Goal: Information Seeking & Learning: Learn about a topic

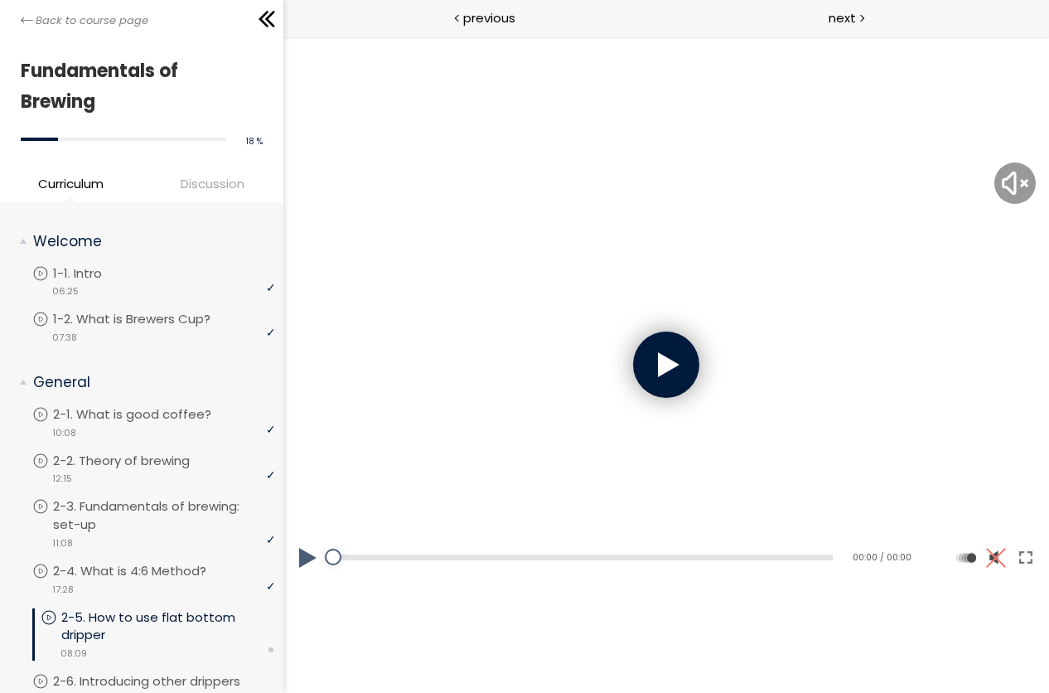
click at [667, 362] on div at bounding box center [665, 364] width 66 height 66
click at [1029, 559] on button at bounding box center [1025, 558] width 30 height 46
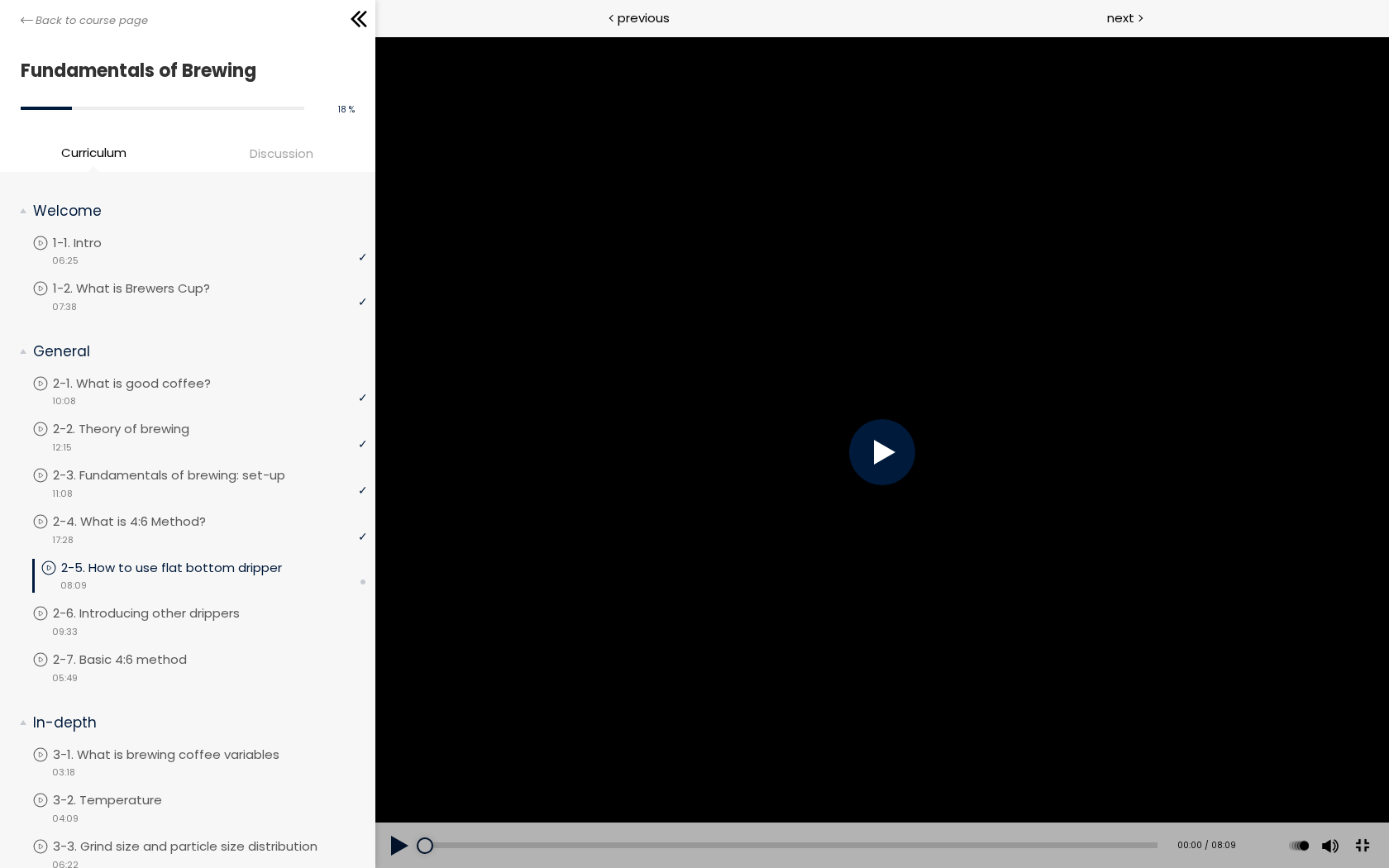
click at [915, 473] on div at bounding box center [881, 452] width 66 height 66
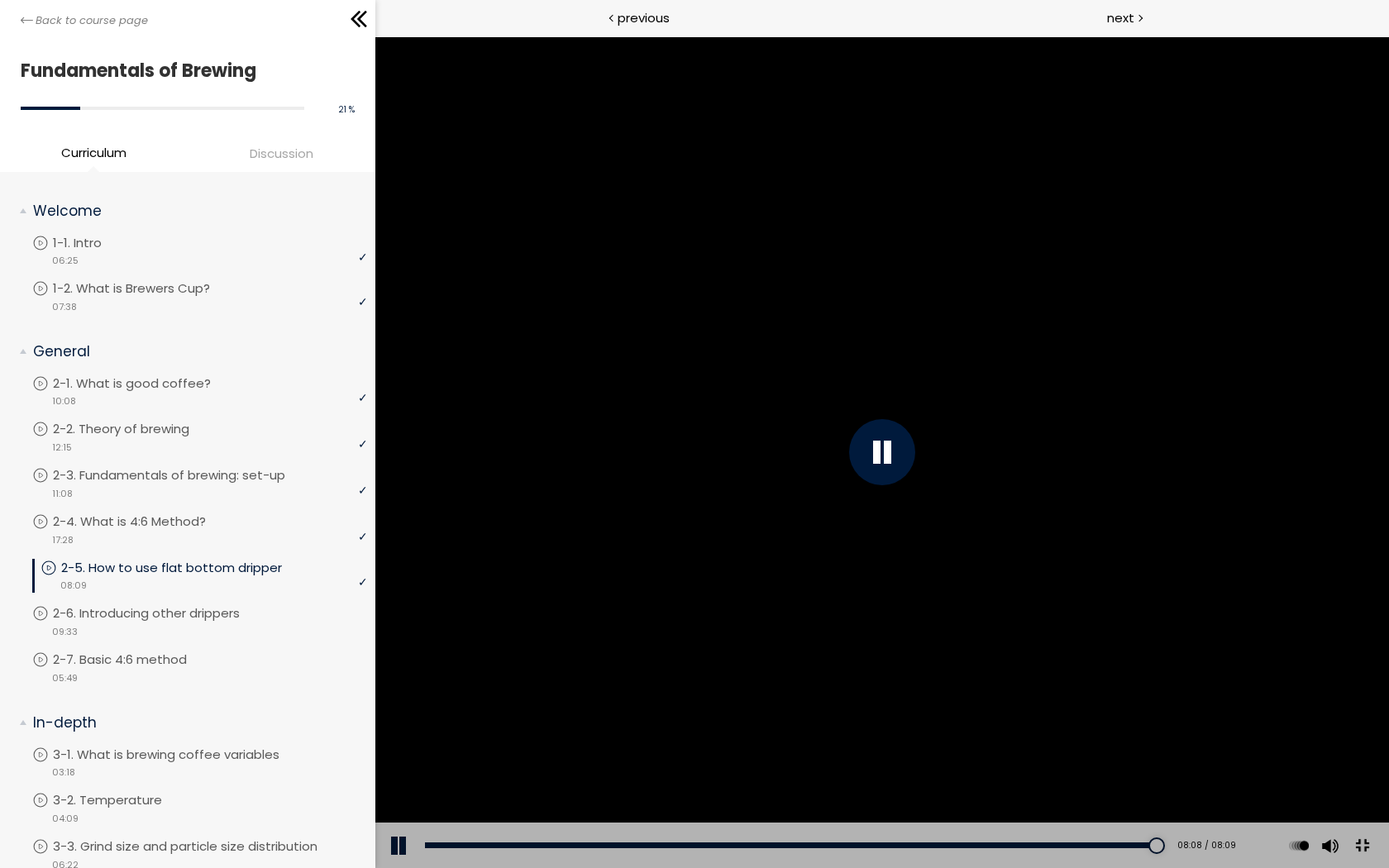
click at [1046, 690] on button at bounding box center [1361, 846] width 37 height 37
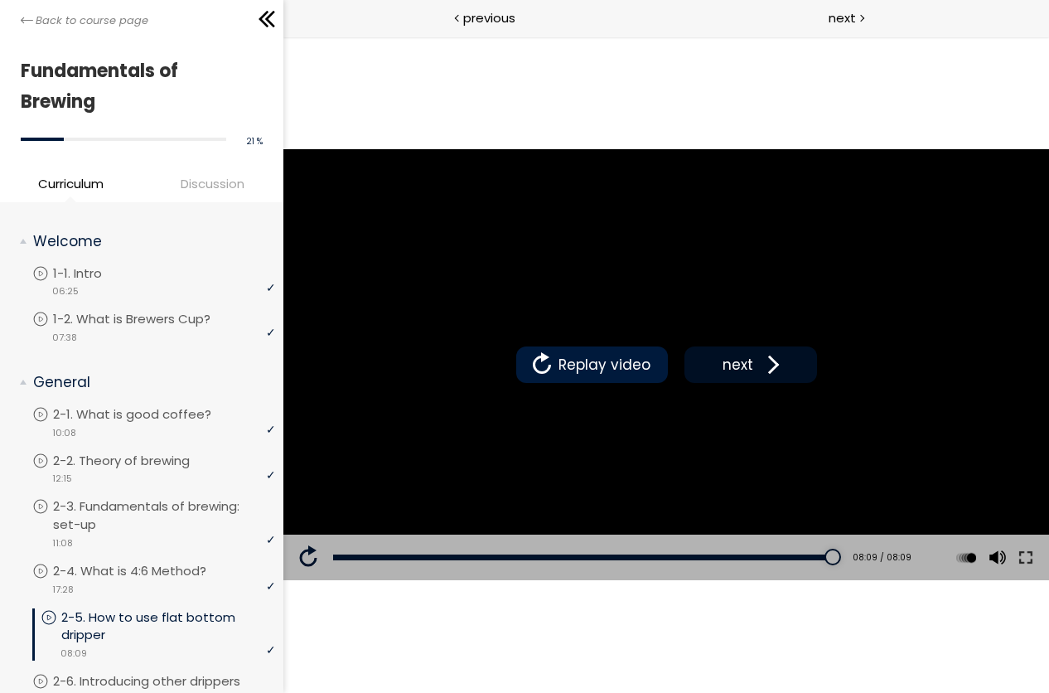
click at [747, 370] on span "next" at bounding box center [737, 365] width 39 height 22
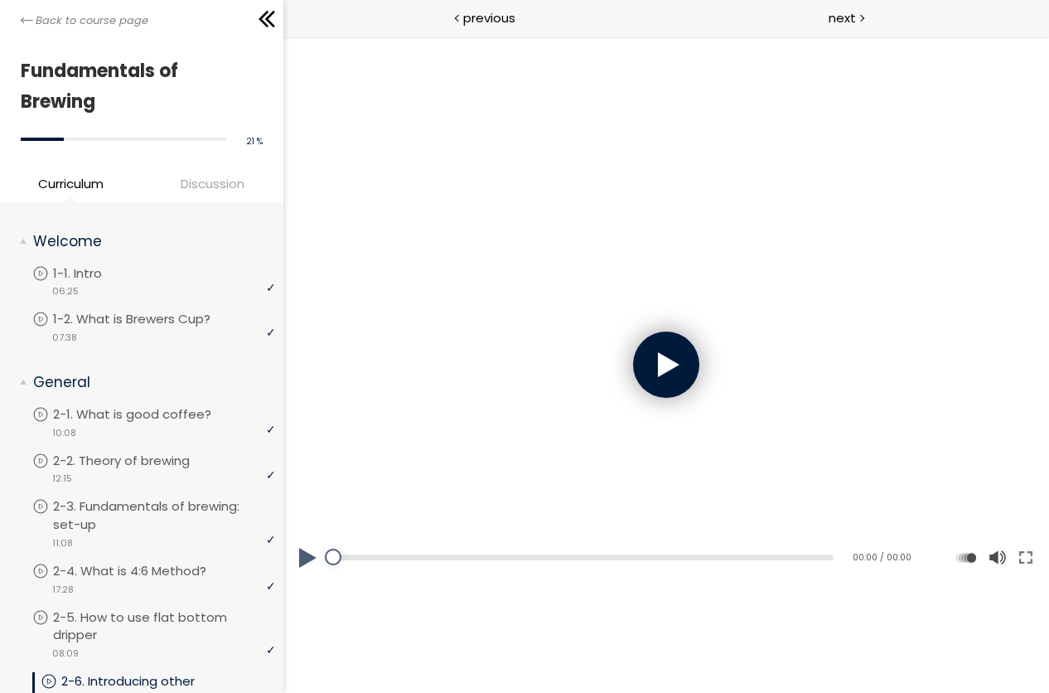
click at [653, 356] on div at bounding box center [665, 364] width 66 height 66
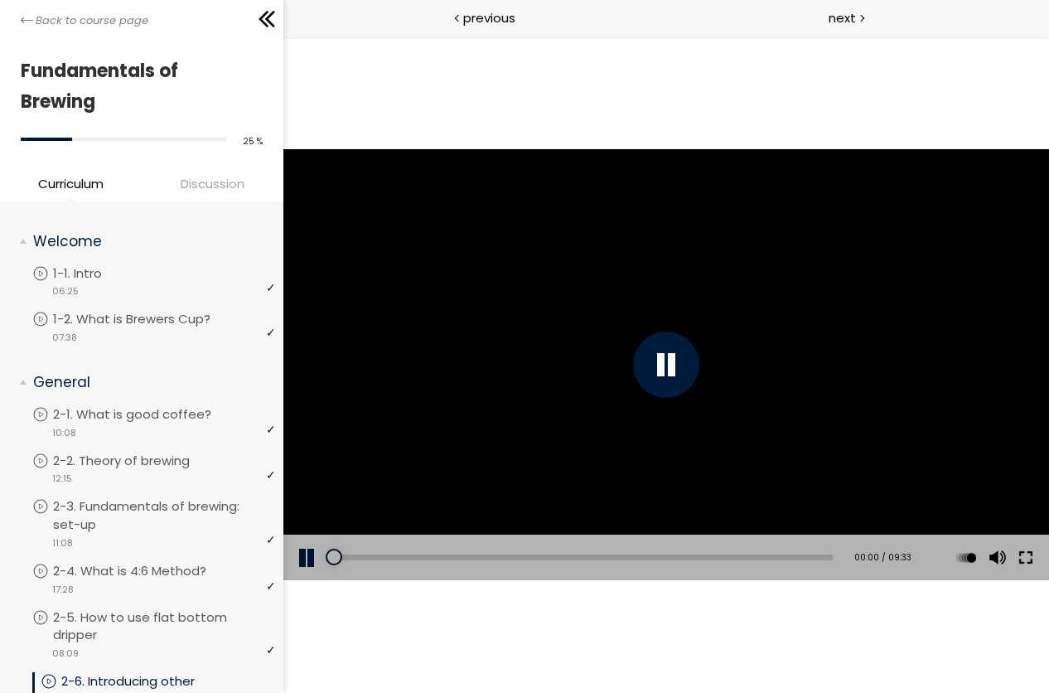
click at [1028, 560] on button at bounding box center [1025, 558] width 30 height 46
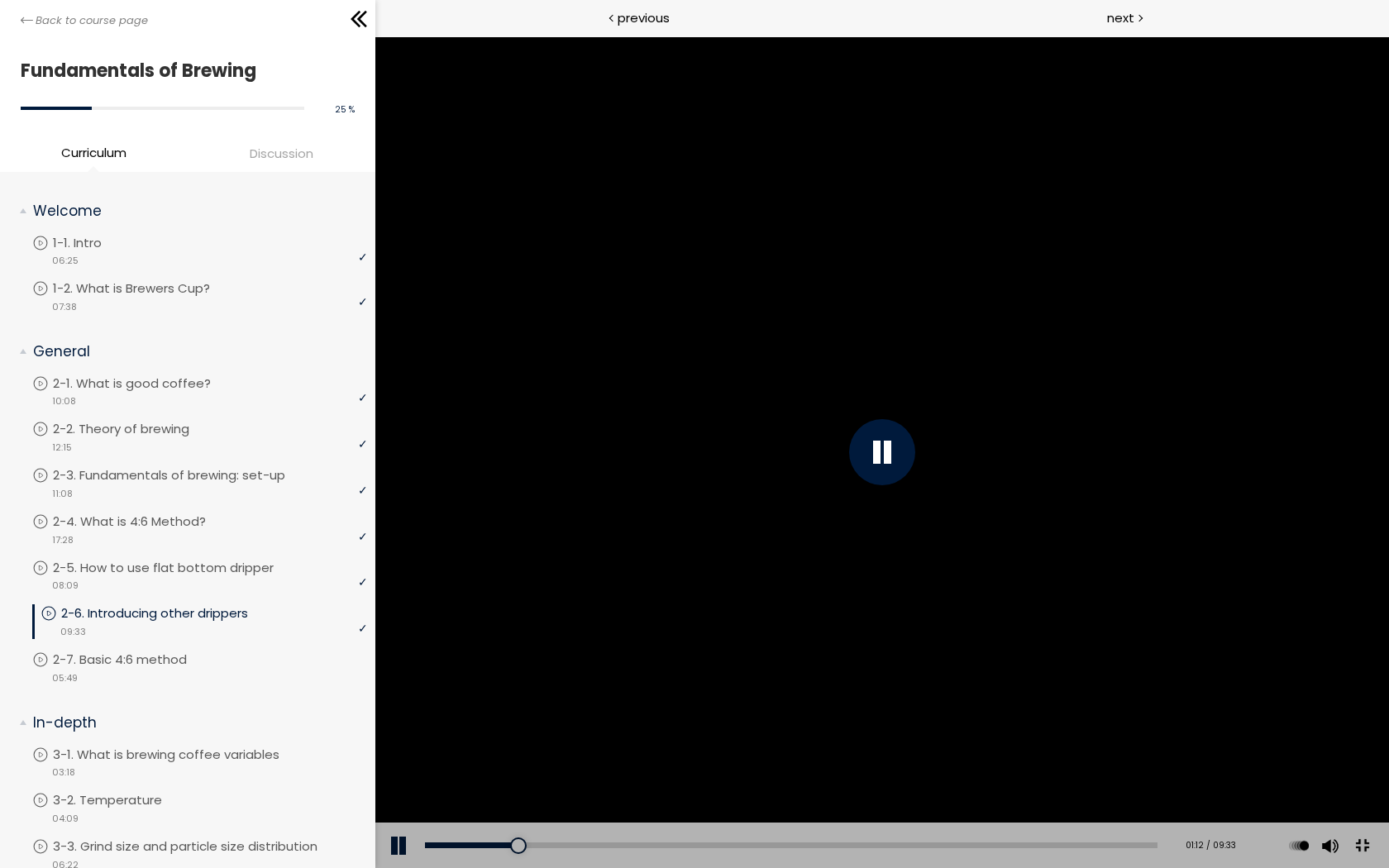
click at [1046, 490] on div at bounding box center [881, 452] width 1014 height 832
click at [818, 289] on div at bounding box center [881, 452] width 1014 height 832
click at [1046, 457] on div at bounding box center [881, 452] width 1014 height 832
click at [1046, 411] on div at bounding box center [881, 452] width 1014 height 832
click at [1046, 535] on div at bounding box center [881, 452] width 1014 height 832
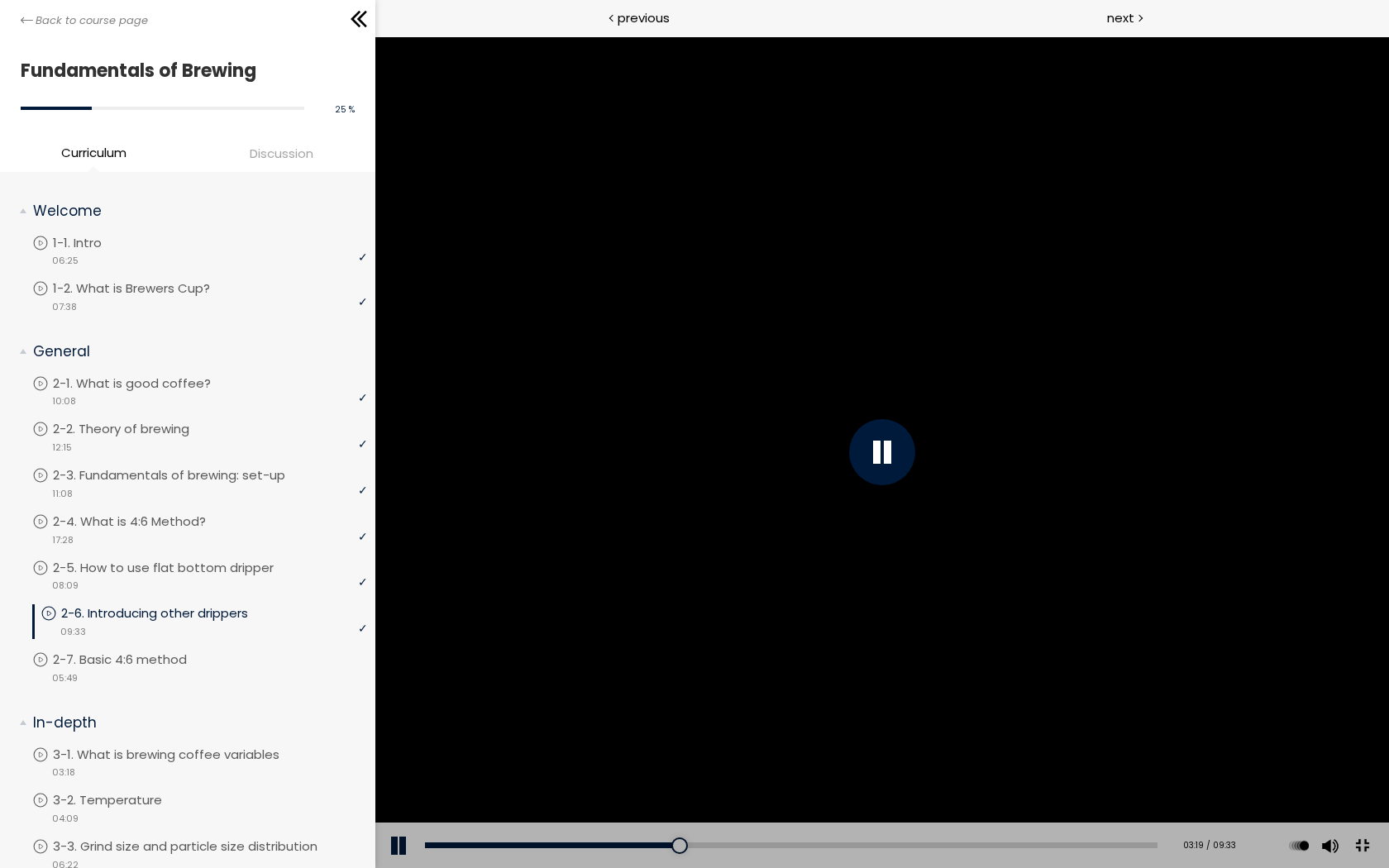
click at [1046, 420] on div at bounding box center [881, 452] width 1014 height 832
click at [1029, 300] on div at bounding box center [881, 452] width 1014 height 832
click at [1022, 238] on div at bounding box center [881, 452] width 1014 height 832
click at [1026, 292] on div at bounding box center [881, 452] width 1014 height 832
click at [1046, 320] on div at bounding box center [881, 452] width 1014 height 832
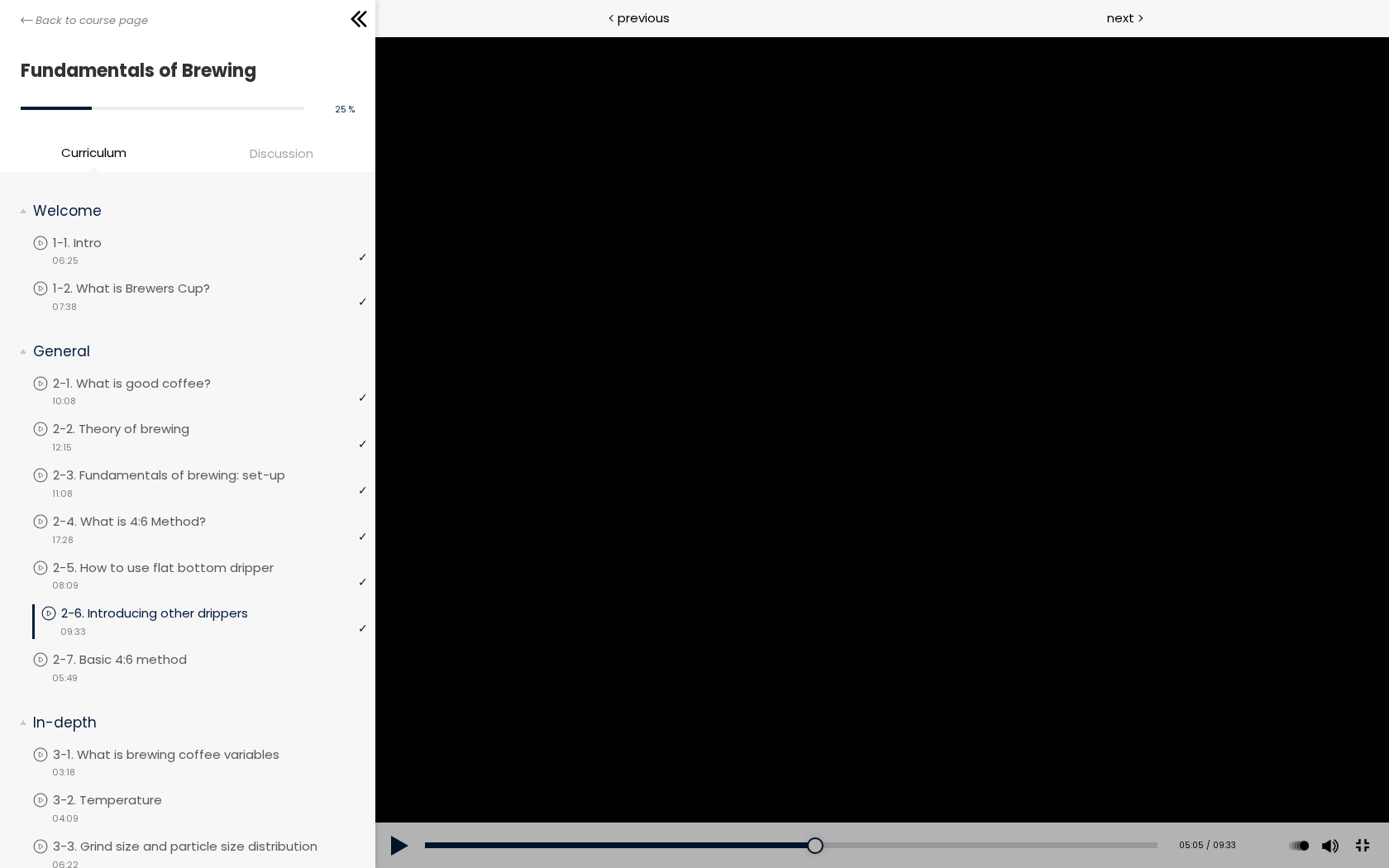
click at [1036, 427] on div at bounding box center [881, 452] width 1014 height 832
click at [1046, 408] on div at bounding box center [881, 452] width 1014 height 832
click at [915, 473] on div at bounding box center [881, 452] width 66 height 66
click at [1046, 597] on div at bounding box center [881, 452] width 1014 height 832
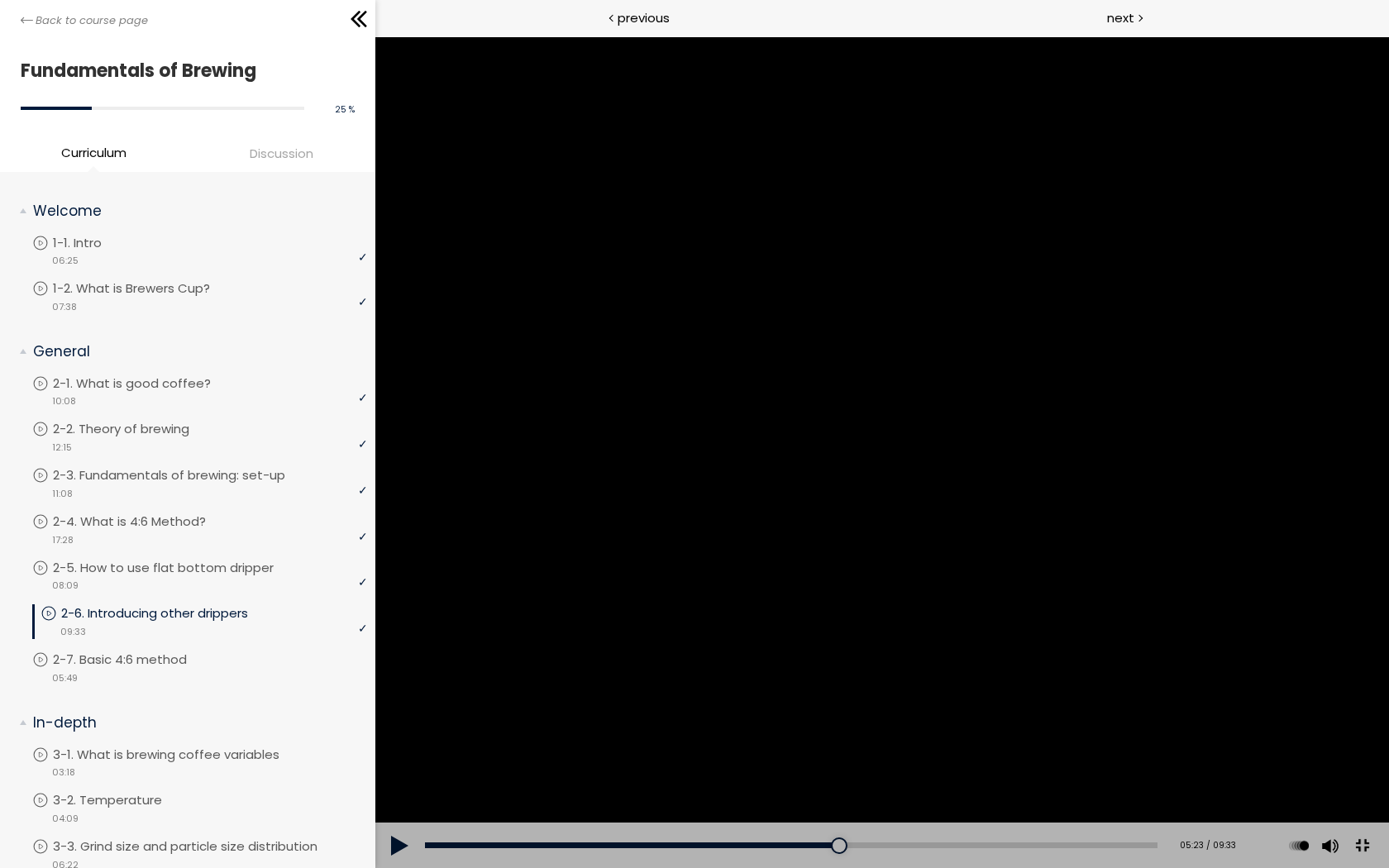
click at [1046, 563] on div at bounding box center [881, 452] width 1014 height 832
click at [1046, 482] on div at bounding box center [881, 452] width 1014 height 832
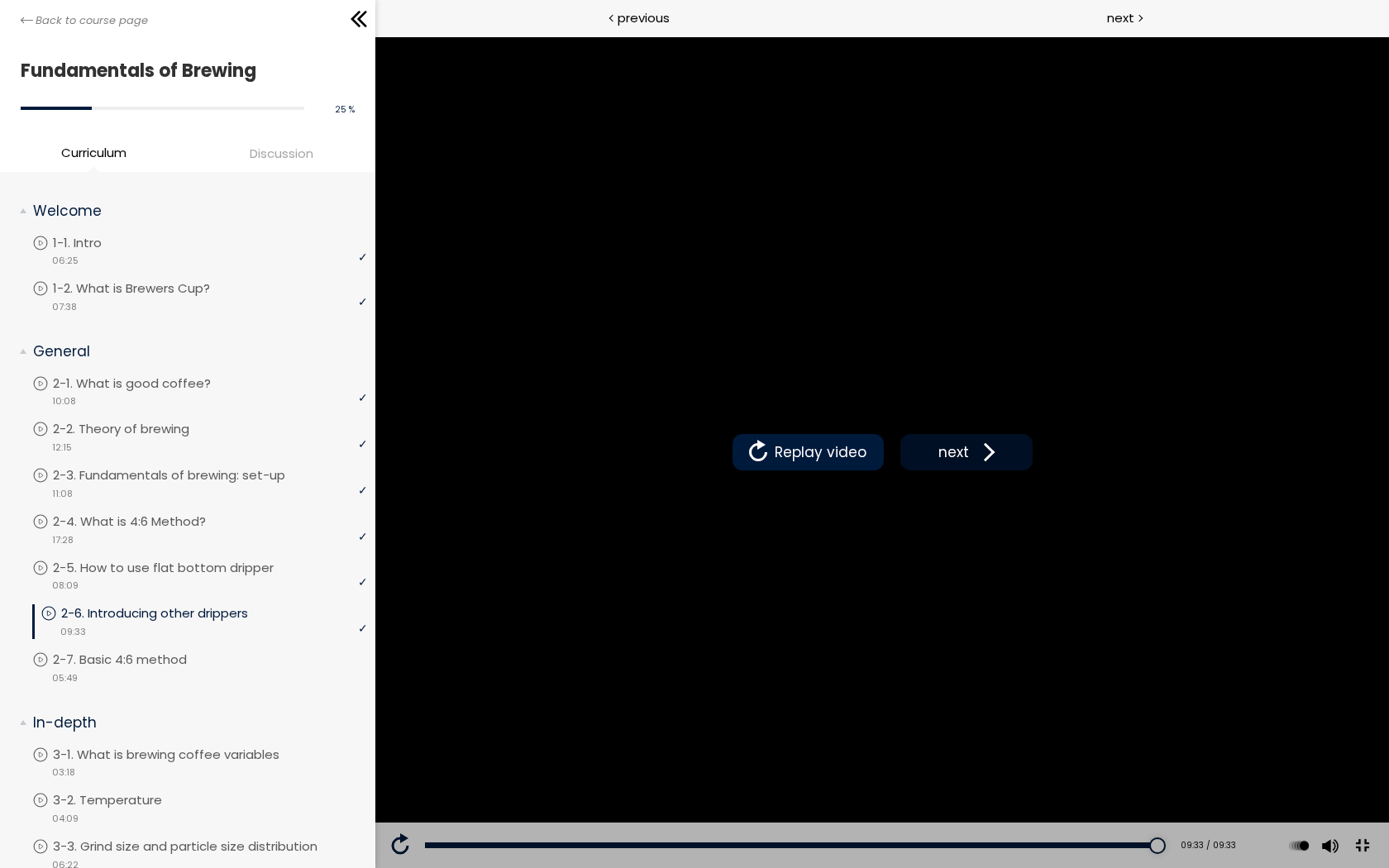
click at [997, 465] on span at bounding box center [985, 452] width 25 height 25
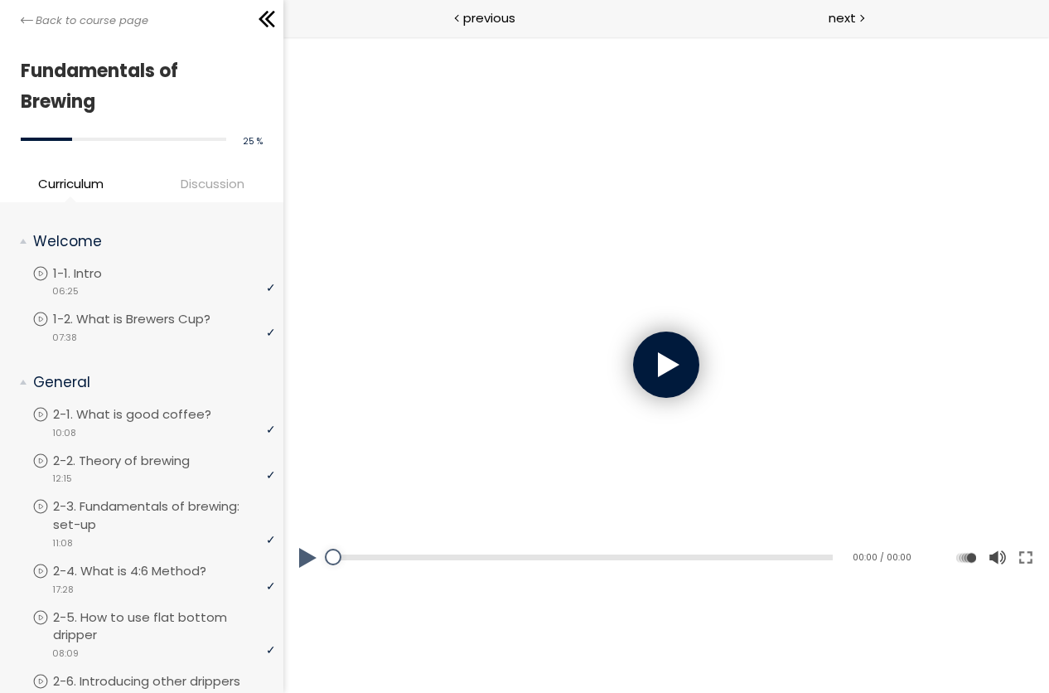
click at [683, 369] on div at bounding box center [665, 364] width 66 height 66
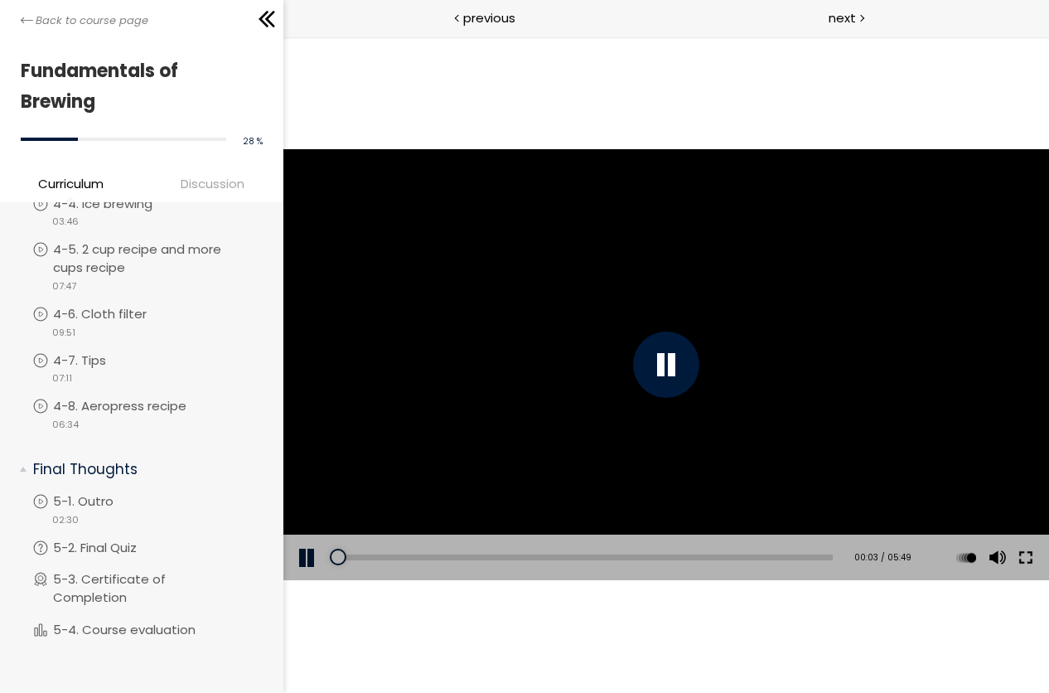
click at [1018, 559] on button at bounding box center [1025, 558] width 30 height 46
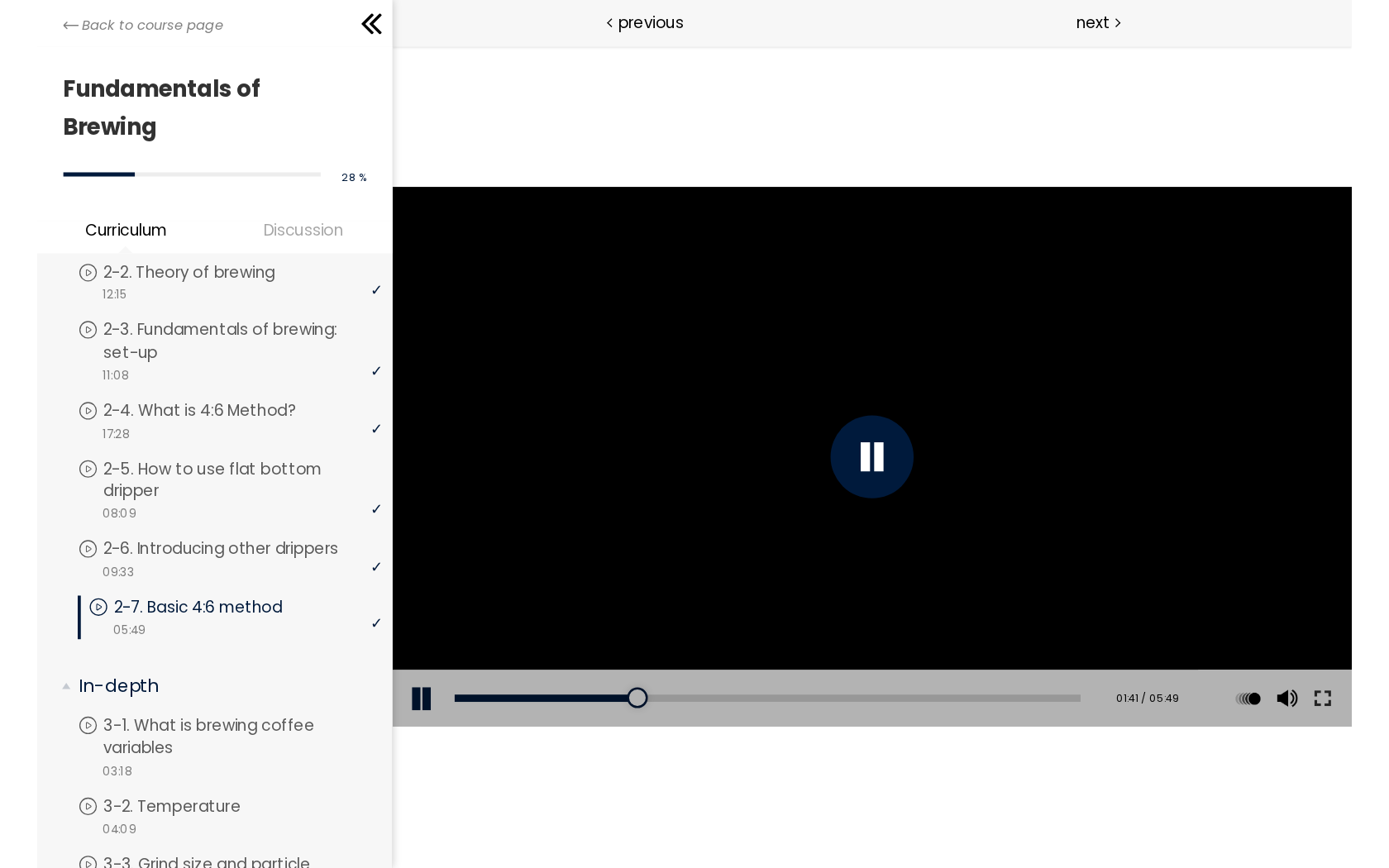
scroll to position [246, 0]
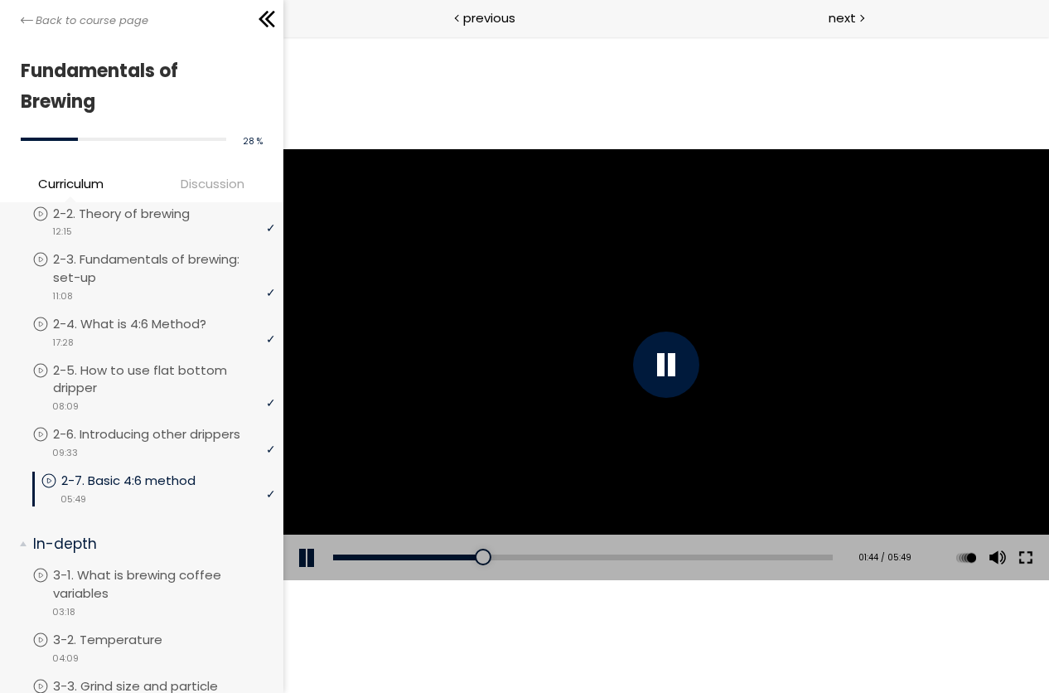
click at [1024, 559] on button at bounding box center [1025, 558] width 30 height 46
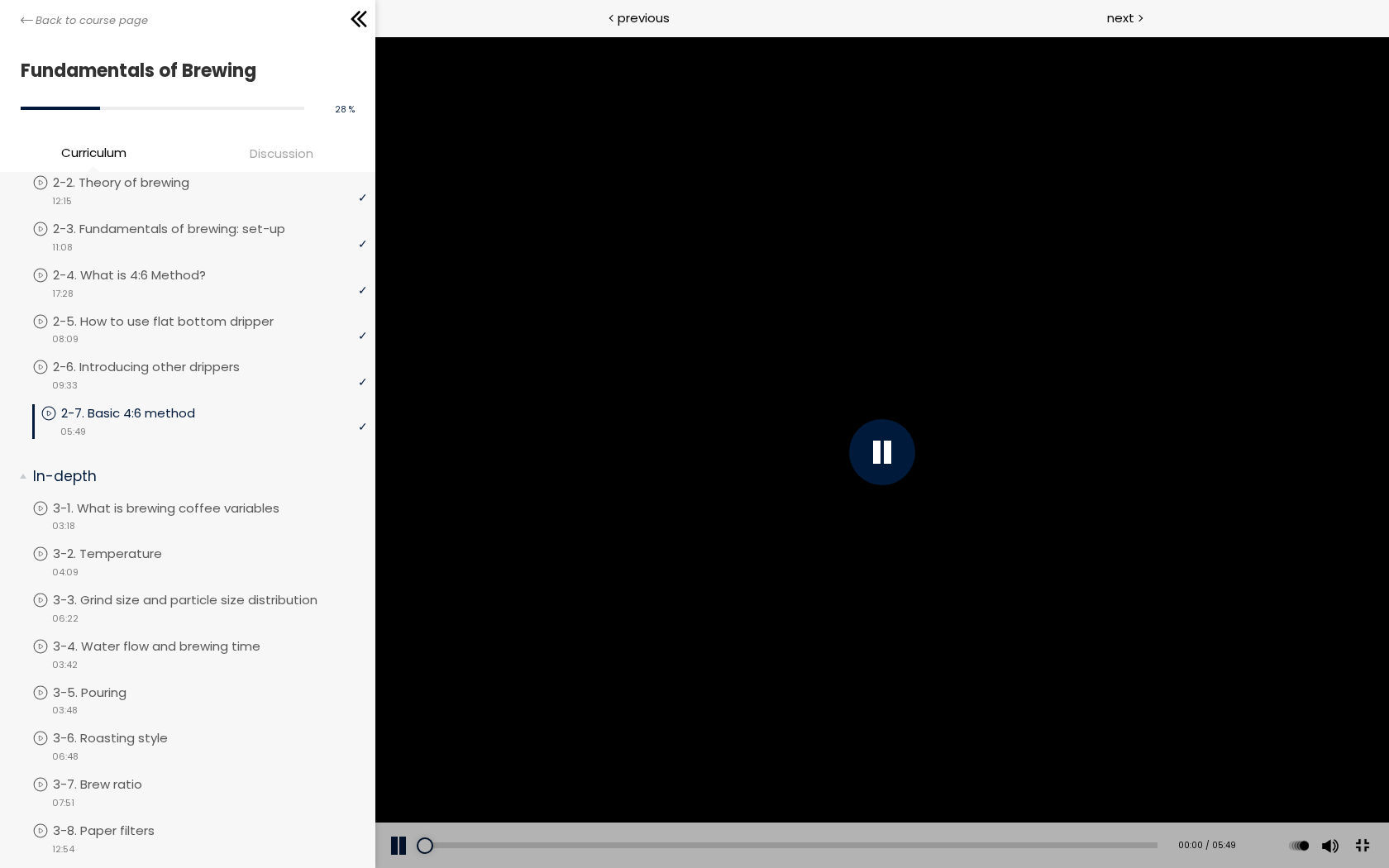
drag, startPoint x: 437, startPoint y: 884, endPoint x: 407, endPoint y: 880, distance: 30.3
click at [407, 690] on div "Add chapter 00:00 00:00 / 05:49 Subtitles None Auto x 2 x 1.5 x 1.25 x 1 x 0.75…" at bounding box center [881, 846] width 1014 height 46
click at [407, 690] on button at bounding box center [399, 846] width 50 height 46
click at [374, 690] on div at bounding box center [881, 452] width 1014 height 832
